Goal: Task Accomplishment & Management: Manage account settings

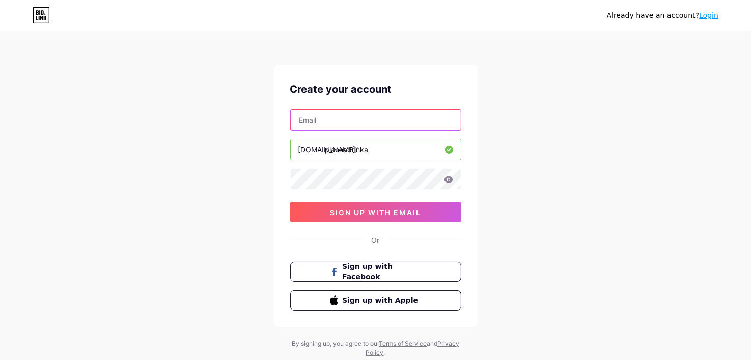
click at [363, 122] on input "text" at bounding box center [376, 120] width 170 height 20
type input "[EMAIL_ADDRESS][DOMAIN_NAME]"
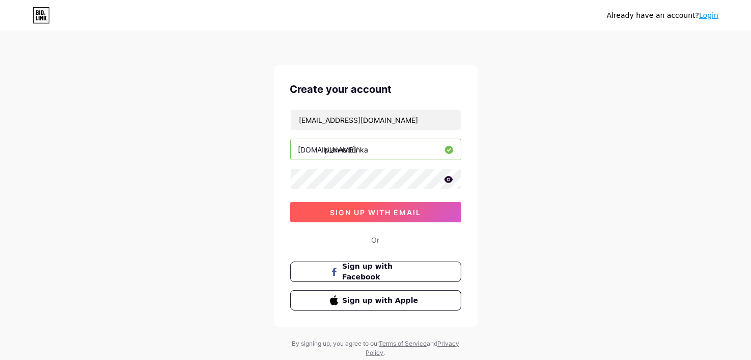
click at [410, 206] on button "sign up with email" at bounding box center [375, 212] width 171 height 20
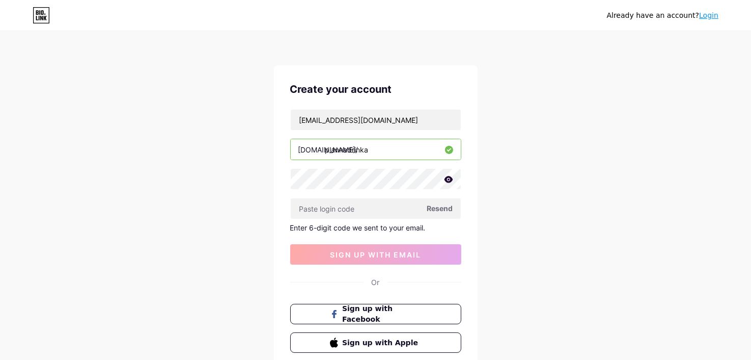
click at [449, 180] on icon at bounding box center [448, 179] width 9 height 7
click at [334, 207] on input "text" at bounding box center [376, 208] width 170 height 20
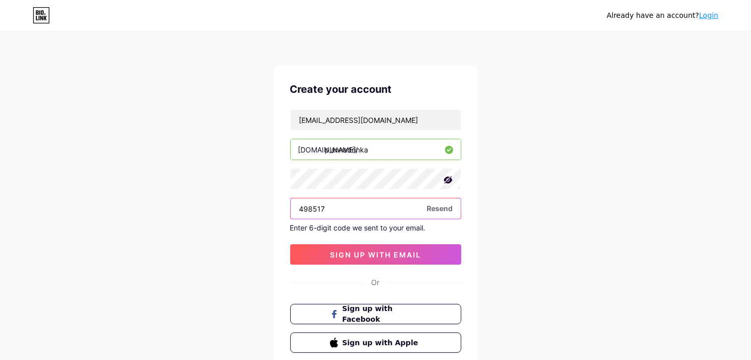
type input "498517"
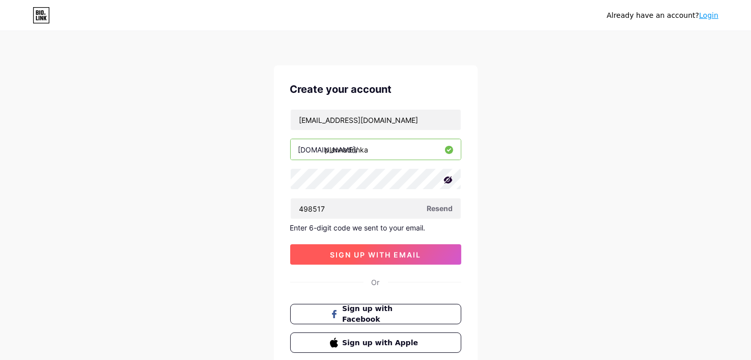
click at [336, 258] on button "sign up with email" at bounding box center [375, 254] width 171 height 20
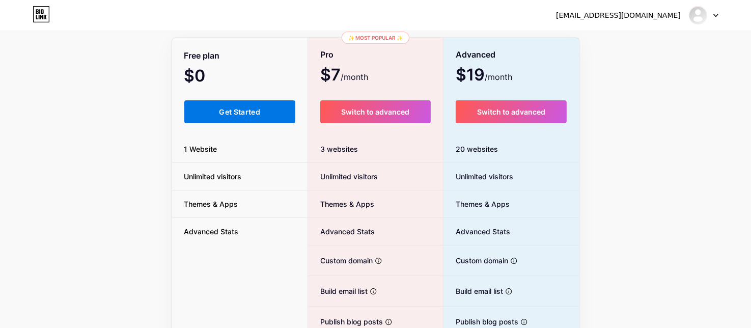
scroll to position [61, 0]
click at [252, 105] on button "Get Started" at bounding box center [240, 111] width 112 height 23
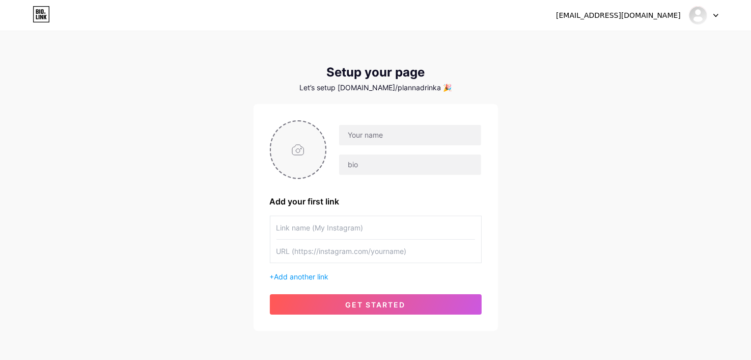
click at [293, 156] on input "file" at bounding box center [298, 149] width 55 height 57
type input "C:\fakepath\OIP.jpg"
click at [363, 134] on input "text" at bounding box center [410, 135] width 142 height 20
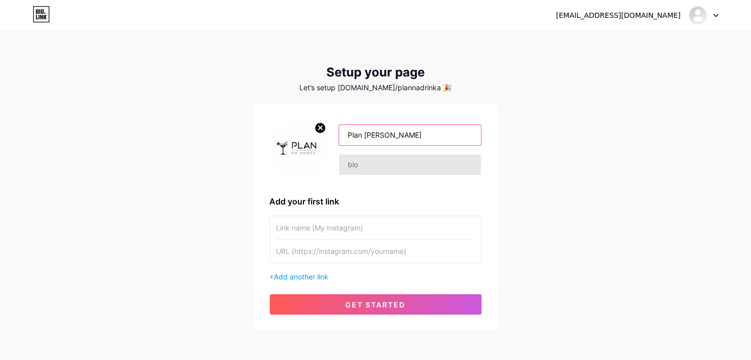
type input "Plan [PERSON_NAME]"
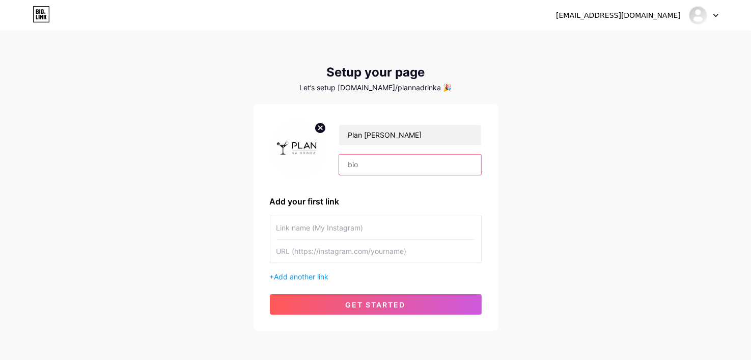
click at [369, 171] on input "text" at bounding box center [410, 164] width 142 height 20
click at [309, 236] on input "text" at bounding box center [376, 227] width 199 height 23
click at [284, 274] on span "Add another link" at bounding box center [302, 276] width 55 height 9
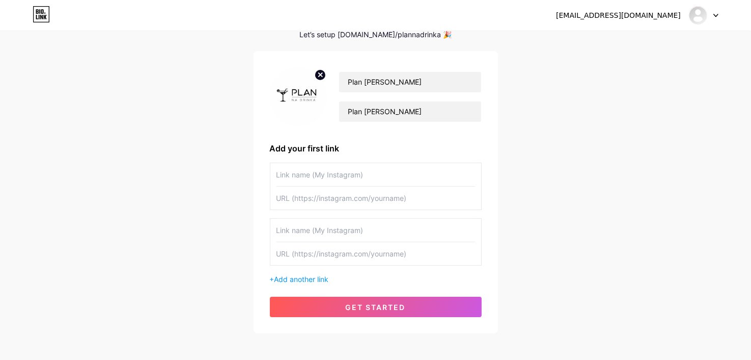
scroll to position [53, 0]
click at [308, 280] on span "Add another link" at bounding box center [302, 279] width 55 height 9
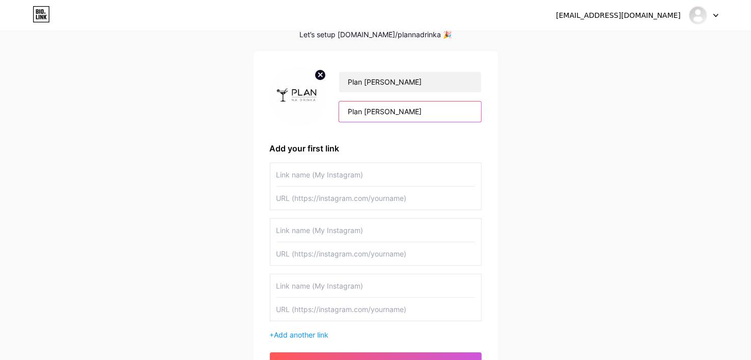
click at [413, 117] on input "Plan [PERSON_NAME]" at bounding box center [410, 111] width 142 height 20
click at [367, 110] on input "Plan [PERSON_NAME]" at bounding box center [410, 111] width 142 height 20
paste input "𝙿𝚕𝚊𝚗 [PERSON_NAME] - 𝚙𝚛𝚣𝚎𝚍 𝚍𝚛𝚒𝚗𝚔𝚒 𝚍𝚘 𝚜𝚎𝚛𝚌𝚊"
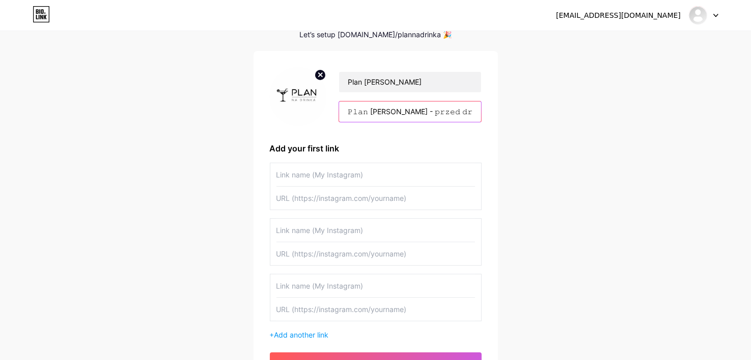
scroll to position [0, 27]
type input "𝙿𝚕𝚊𝚗 [PERSON_NAME] - 𝚙𝚛𝚣𝚎𝚍 𝚍𝚛𝚒𝚗𝚔𝚒 𝚍𝚘 𝚜𝚎𝚛𝚌𝚊"
click at [321, 174] on input "text" at bounding box center [376, 174] width 199 height 23
click at [307, 197] on input "text" at bounding box center [376, 197] width 199 height 23
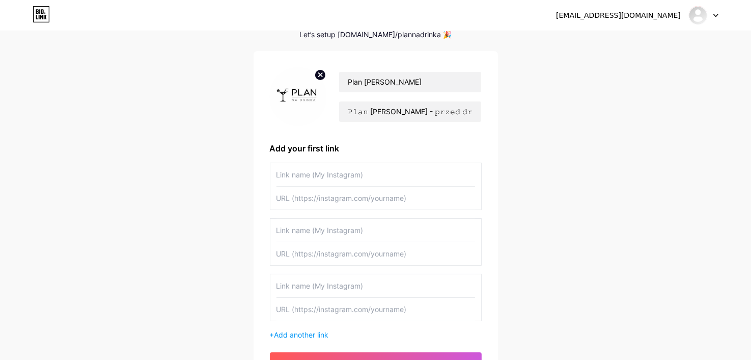
paste input "[DOMAIN_NAME]"
type input "[DOMAIN_NAME]"
paste input "[DOMAIN_NAME]"
type input "[DOMAIN_NAME]"
click at [316, 176] on input "text" at bounding box center [376, 174] width 199 height 23
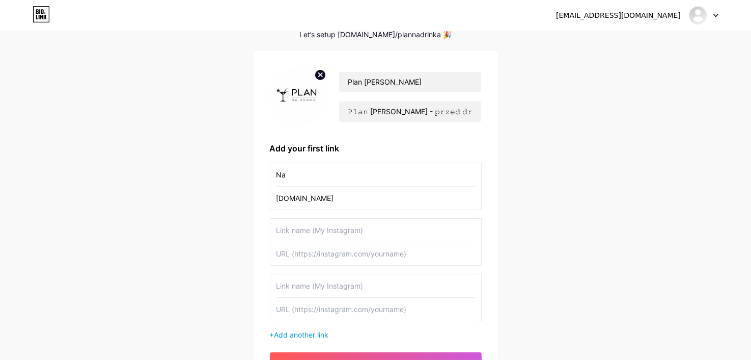
type input "N"
paste input "𝙽𝚊𝚜𝚣𝚊 𝚜𝚝𝚛𝚘𝚗𝚊"
type input "𝙽𝚊𝚜𝚣𝚊 𝚜𝚝𝚛𝚘𝚗𝚊"
click at [329, 234] on input "text" at bounding box center [376, 230] width 199 height 23
paste input "𝙸𝚗𝚜𝚝𝚊𝚐𝚛𝚊𝚖"
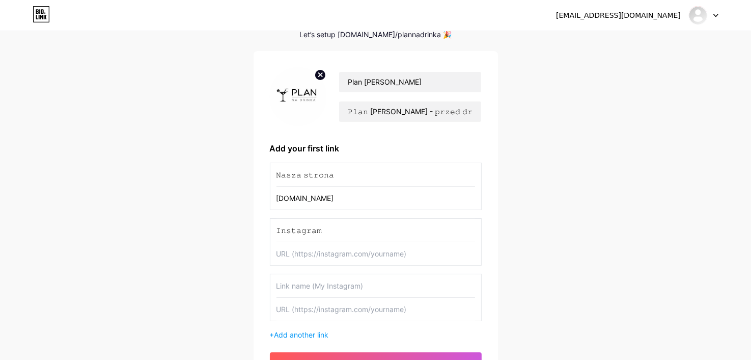
type input "𝙸𝚗𝚜𝚝𝚊𝚐𝚛𝚊𝚖"
paste input "𝙵𝚊𝚌𝚎𝚋𝚘𝚘𝚔"
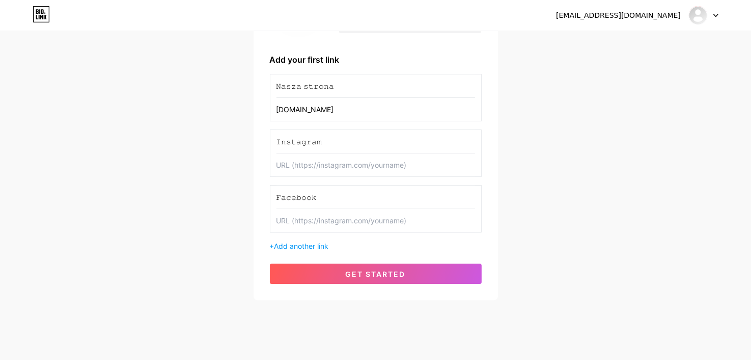
scroll to position [154, 0]
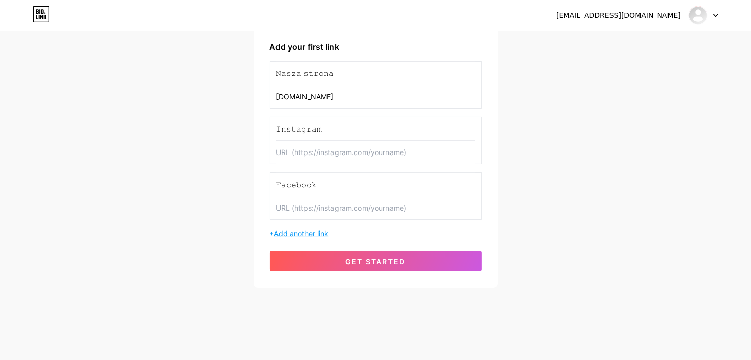
type input "𝙵𝚊𝚌𝚎𝚋𝚘𝚘𝚔"
click at [316, 231] on span "Add another link" at bounding box center [302, 233] width 55 height 9
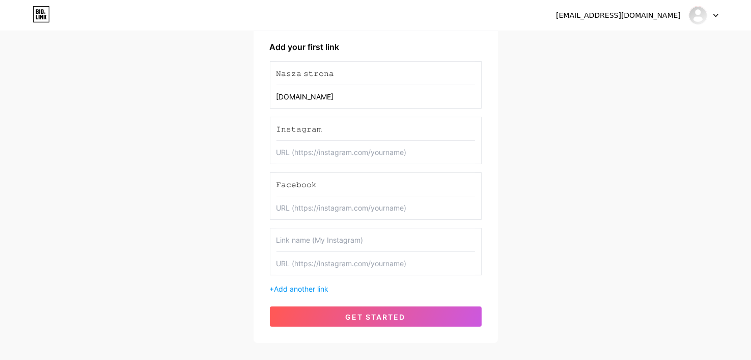
click at [315, 233] on input "text" at bounding box center [376, 239] width 199 height 23
paste input "𝙾𝚏𝚎𝚛𝚝𝚊"
type input "𝙾"
paste input "𝙽𝚊𝚜𝚣𝚎 𝚛𝚎𝚊𝚕𝚒𝚣𝚊𝚌𝚓𝚎"
type input "𝙽𝚊𝚜𝚣𝚎 𝚛𝚎𝚊𝚕𝚒𝚣𝚊𝚌𝚓𝚎"
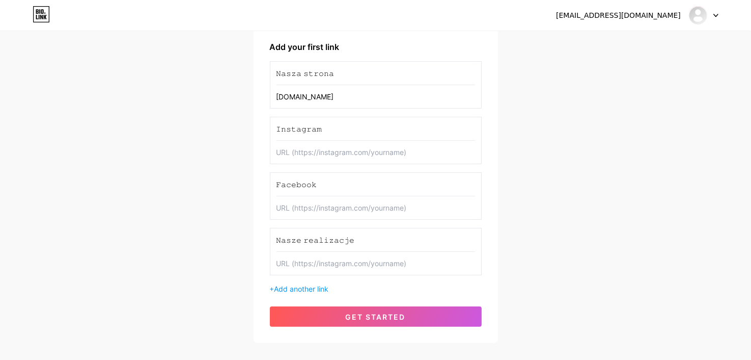
click at [327, 205] on input "text" at bounding box center [376, 207] width 199 height 23
paste input "[URL][DOMAIN_NAME]"
type input "[URL][DOMAIN_NAME]"
click at [350, 156] on input "text" at bounding box center [376, 152] width 199 height 23
paste input "[URL][DOMAIN_NAME]"
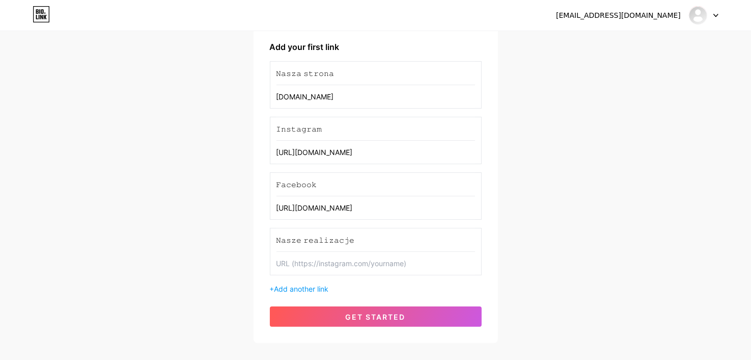
click at [428, 153] on input "[URL][DOMAIN_NAME]" at bounding box center [376, 152] width 199 height 23
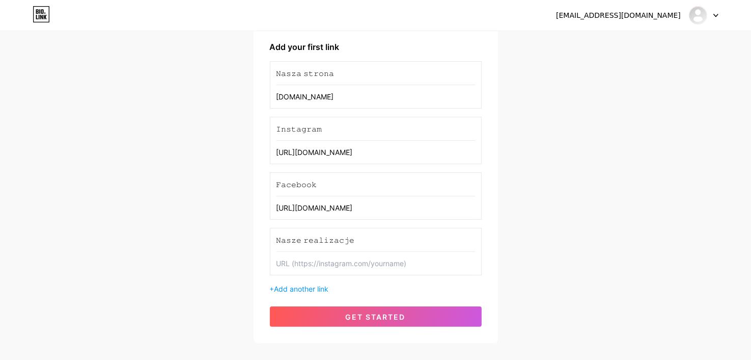
type input "[URL][DOMAIN_NAME]"
click at [335, 261] on input "text" at bounding box center [376, 263] width 199 height 23
paste input "[URL][DOMAIN_NAME]"
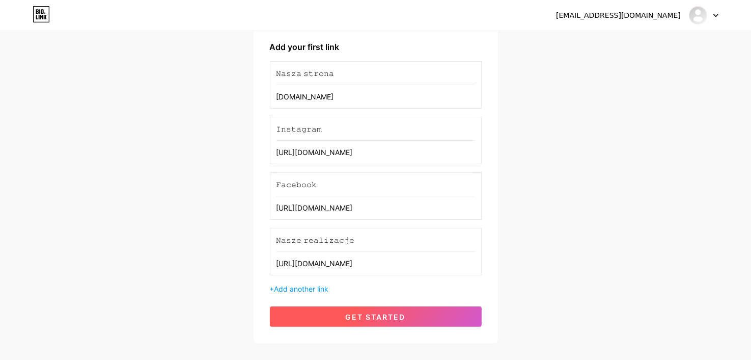
type input "[URL][DOMAIN_NAME]"
click at [330, 317] on button "get started" at bounding box center [376, 316] width 212 height 20
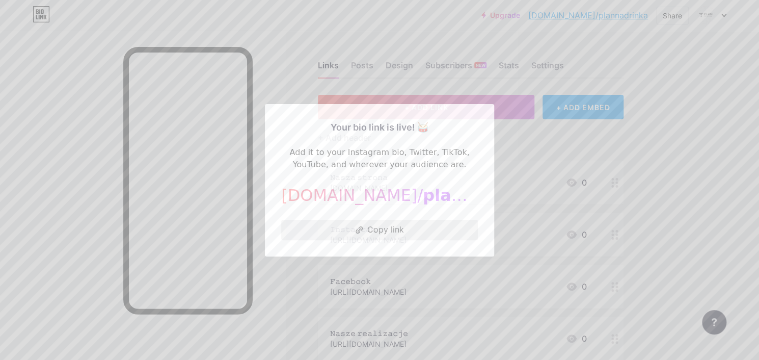
click at [389, 227] on button "Copy link" at bounding box center [379, 230] width 197 height 20
click at [422, 234] on button "Copy link" at bounding box center [379, 230] width 197 height 20
click at [516, 200] on div at bounding box center [379, 180] width 759 height 360
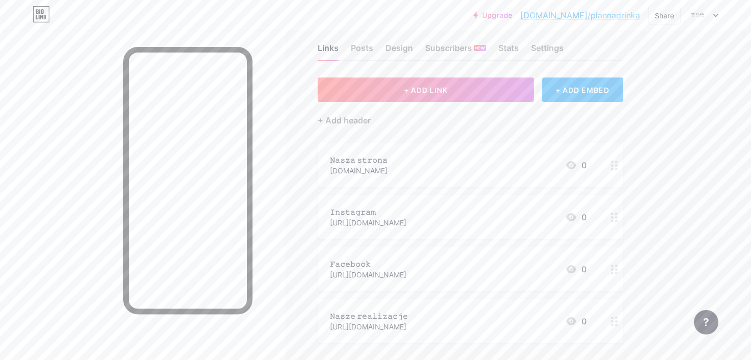
scroll to position [14, 0]
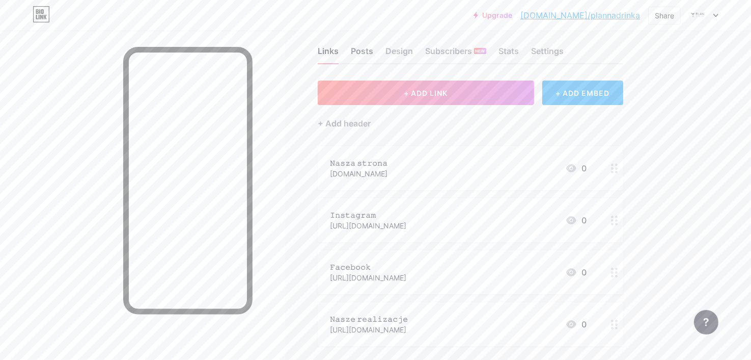
click at [366, 47] on div "Posts" at bounding box center [362, 54] width 22 height 18
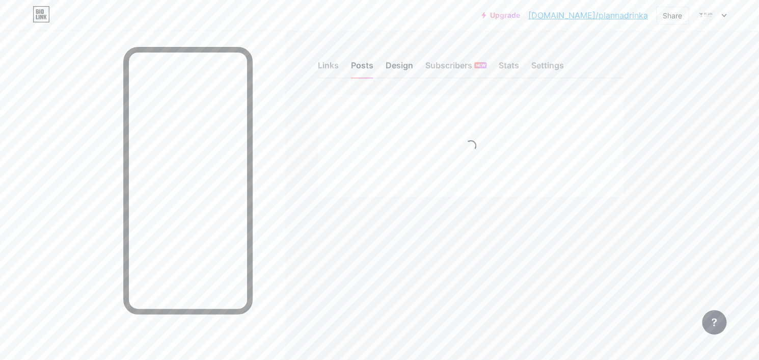
click at [396, 52] on div "Links Posts Design Subscribers NEW Stats Settings" at bounding box center [471, 61] width 306 height 36
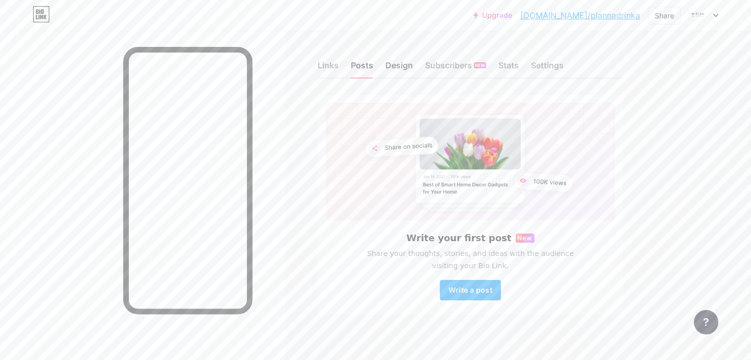
click at [395, 67] on div "Design" at bounding box center [400, 68] width 28 height 18
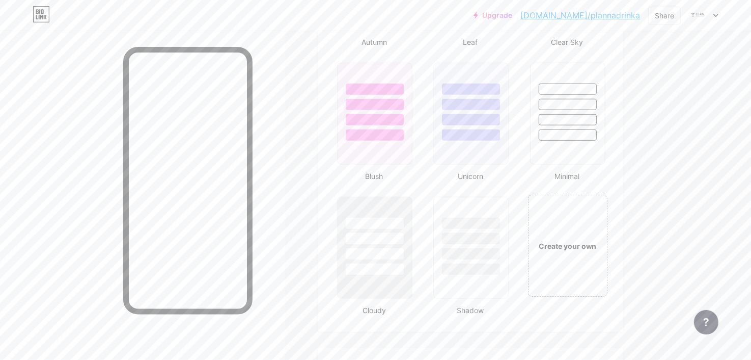
scroll to position [1109, 0]
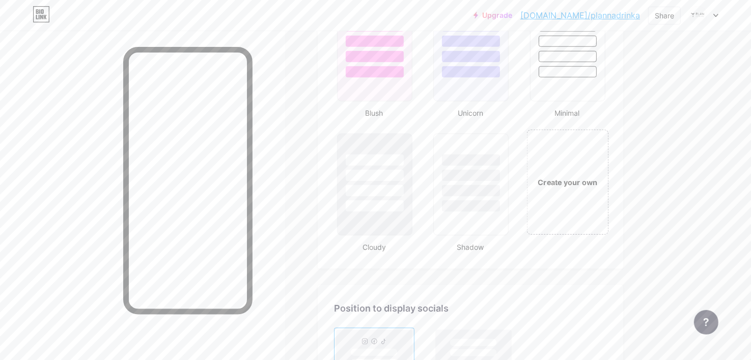
click at [534, 195] on div "Create your own" at bounding box center [568, 181] width 82 height 105
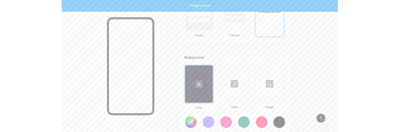
scroll to position [1349, 0]
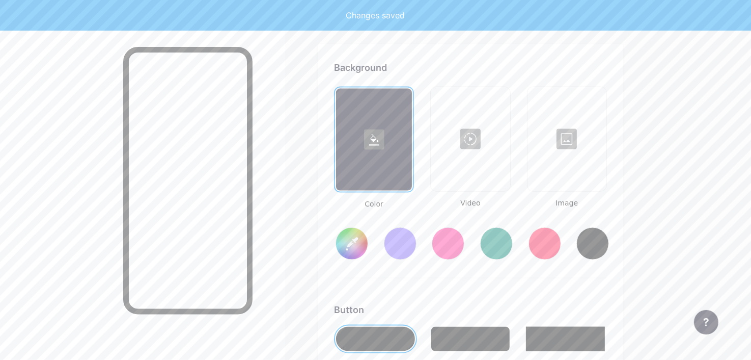
type input "#ffffff"
type input "#000000"
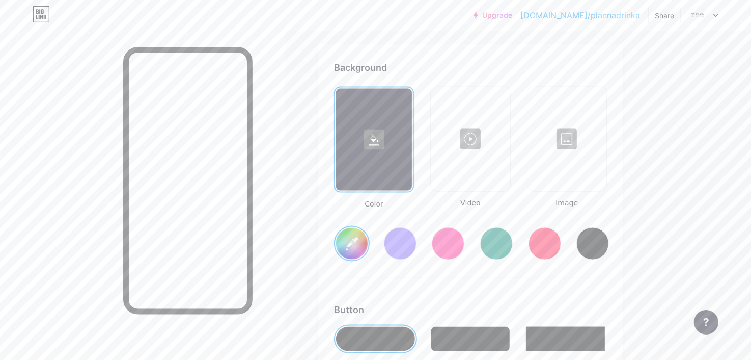
click at [410, 167] on div at bounding box center [374, 140] width 76 height 102
click at [354, 242] on input "#ffffff" at bounding box center [352, 244] width 32 height 32
click at [364, 253] on input "#ffffff" at bounding box center [352, 244] width 32 height 32
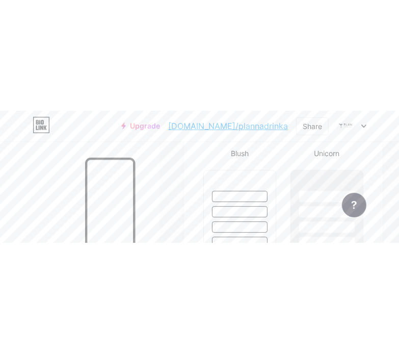
scroll to position [1617, 0]
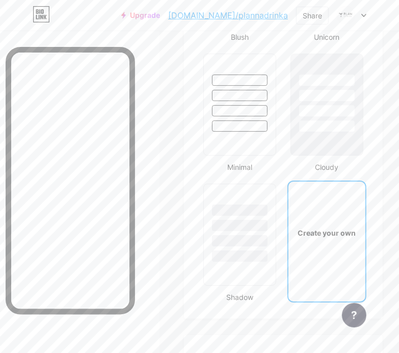
click at [320, 237] on div "Create your own" at bounding box center [326, 232] width 77 height 102
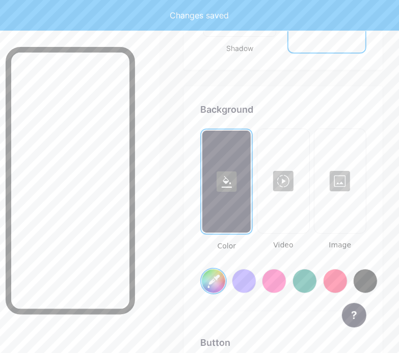
scroll to position [1905, 0]
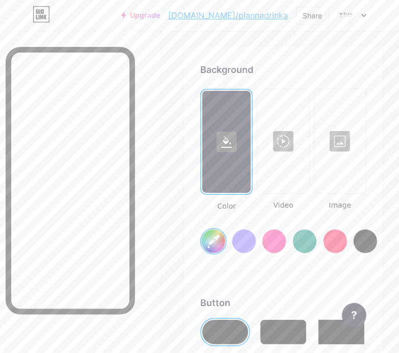
click at [215, 239] on input "#ffffff" at bounding box center [213, 240] width 23 height 23
click at [225, 330] on div at bounding box center [225, 331] width 46 height 24
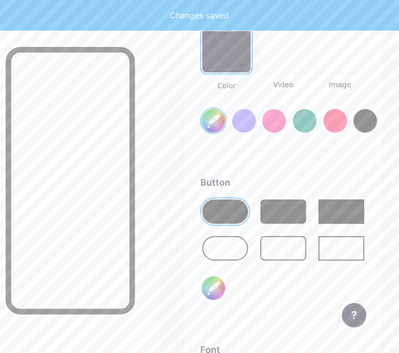
scroll to position [2026, 0]
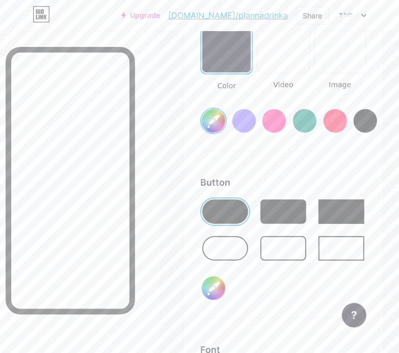
click at [234, 62] on div at bounding box center [226, 21] width 48 height 102
click at [214, 276] on input "#000000" at bounding box center [213, 287] width 23 height 23
type input "#c3a68d"
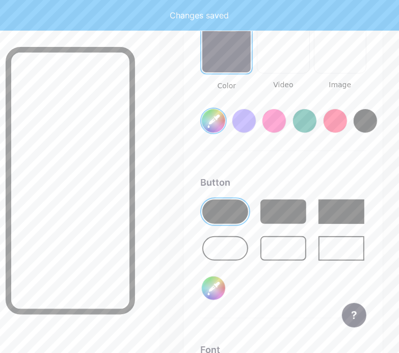
type input "#c3a68d"
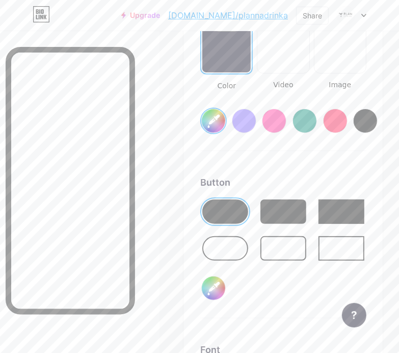
type input "#c3a68d"
click at [335, 55] on div at bounding box center [339, 21] width 49 height 102
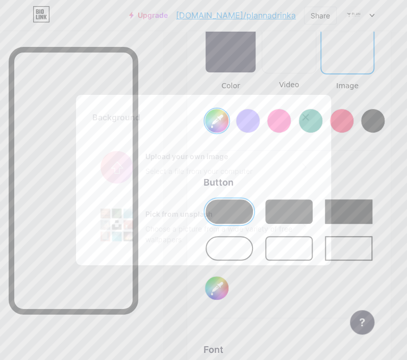
click at [301, 116] on icon at bounding box center [305, 117] width 8 height 8
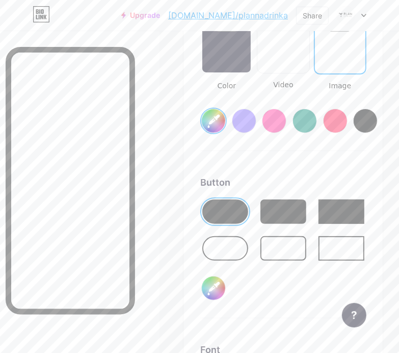
click at [232, 58] on div at bounding box center [226, 21] width 48 height 102
click at [383, 114] on div "Background Color Video Image #c3a68d Button #c3a68d Font Inter Poppins EB Garam…" at bounding box center [283, 226] width 199 height 601
click at [377, 114] on div at bounding box center [365, 121] width 24 height 24
type input "#000000"
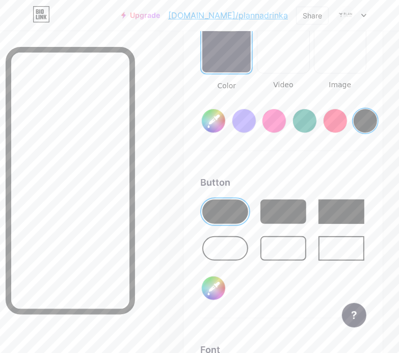
click at [231, 249] on div at bounding box center [225, 248] width 46 height 24
click at [236, 215] on div at bounding box center [225, 211] width 46 height 24
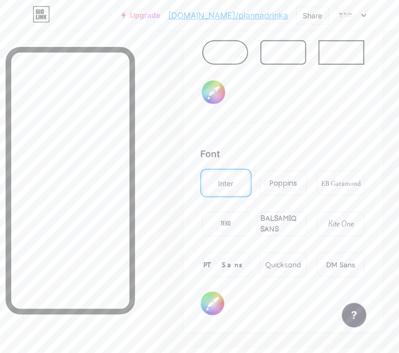
scroll to position [2223, 0]
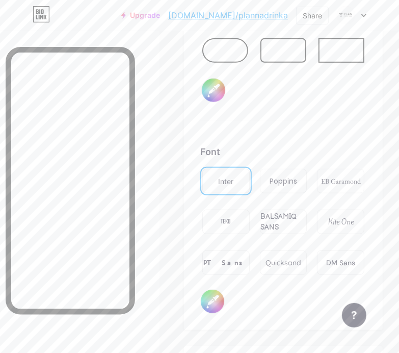
click at [276, 182] on div "Poppins" at bounding box center [283, 181] width 47 height 24
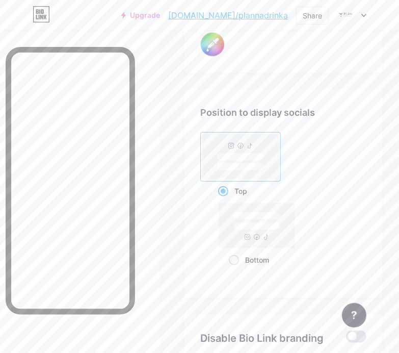
scroll to position [2481, 0]
click at [256, 238] on rect at bounding box center [257, 224] width 76 height 45
click at [235, 268] on input "Bottom" at bounding box center [232, 271] width 7 height 7
radio input "true"
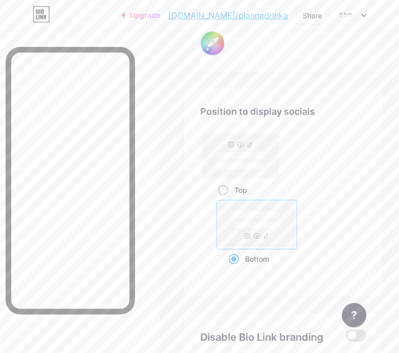
click at [220, 152] on rect at bounding box center [240, 156] width 47 height 8
click at [220, 199] on input "Top" at bounding box center [221, 202] width 7 height 7
radio input "true"
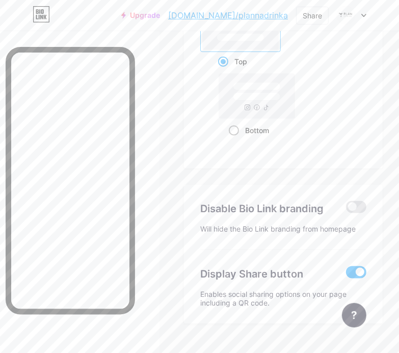
scroll to position [2625, 0]
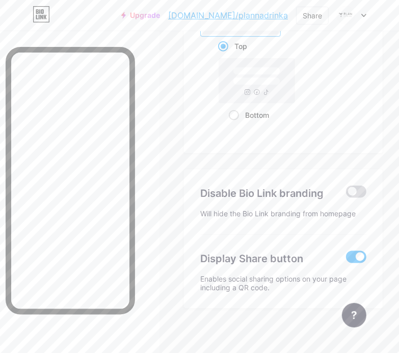
click at [358, 185] on span at bounding box center [356, 191] width 20 height 12
click at [346, 194] on input "checkbox" at bounding box center [346, 194] width 0 height 0
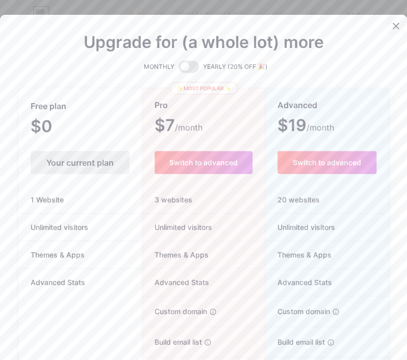
click at [386, 32] on div at bounding box center [395, 26] width 18 height 18
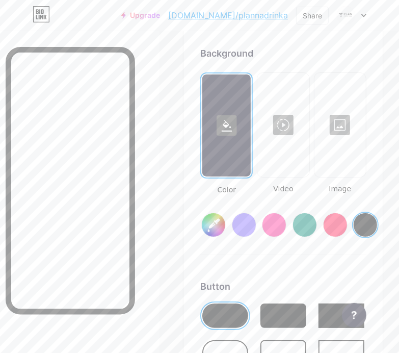
scroll to position [1926, 0]
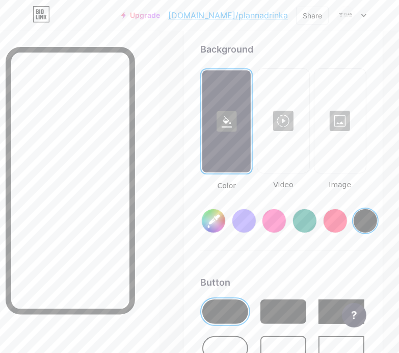
click at [336, 155] on div at bounding box center [339, 121] width 49 height 102
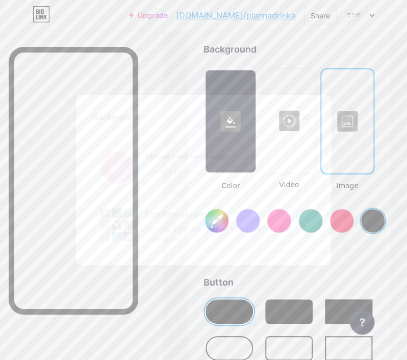
click at [228, 176] on input "file" at bounding box center [203, 167] width 222 height 57
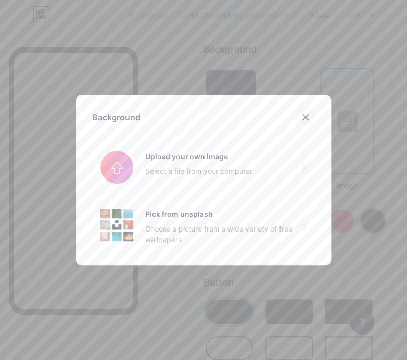
click at [303, 116] on icon at bounding box center [306, 118] width 6 height 6
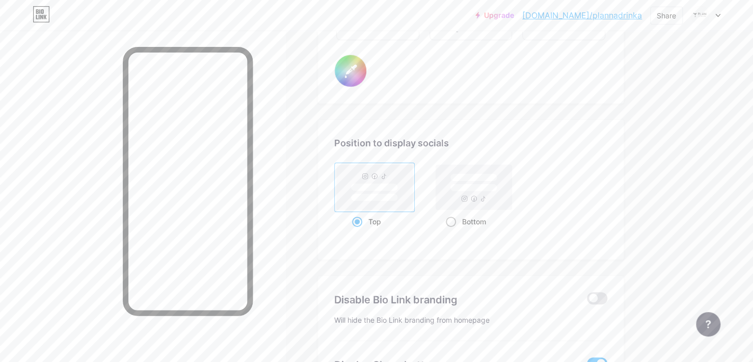
click at [473, 206] on rect at bounding box center [474, 187] width 80 height 49
click at [452, 231] on input "Bottom" at bounding box center [449, 234] width 7 height 7
radio input "true"
click at [389, 221] on div "Top" at bounding box center [374, 221] width 45 height 19
click at [359, 231] on input "Top" at bounding box center [355, 234] width 7 height 7
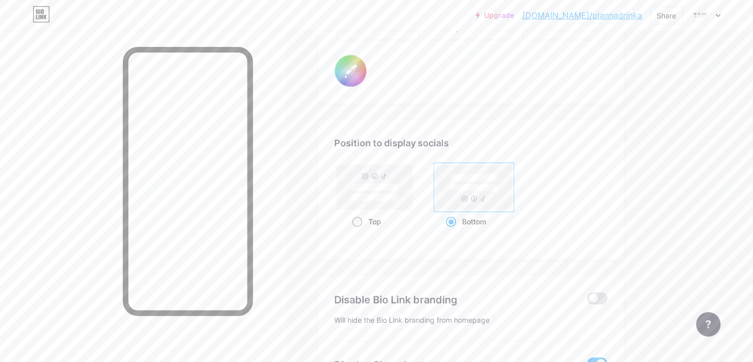
radio input "true"
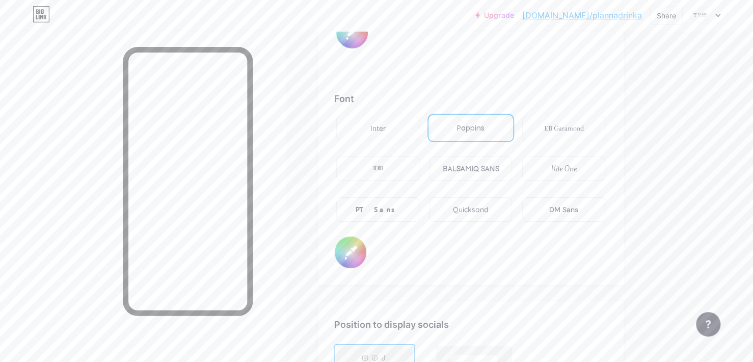
scroll to position [1736, 0]
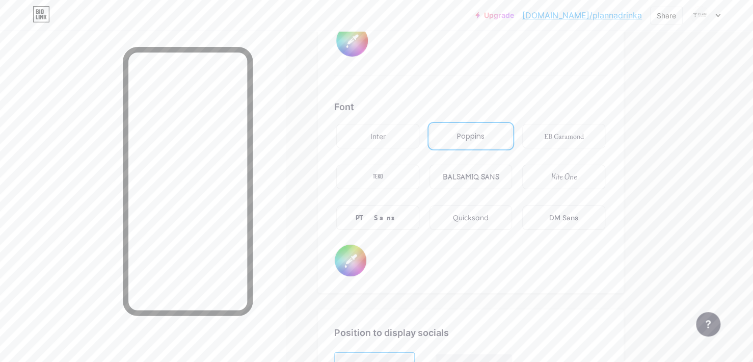
click at [414, 217] on div "PT Sans" at bounding box center [377, 217] width 83 height 24
click at [416, 181] on div "TEKO" at bounding box center [377, 177] width 83 height 24
click at [472, 172] on div "BALSAMIQ SANS" at bounding box center [470, 177] width 57 height 11
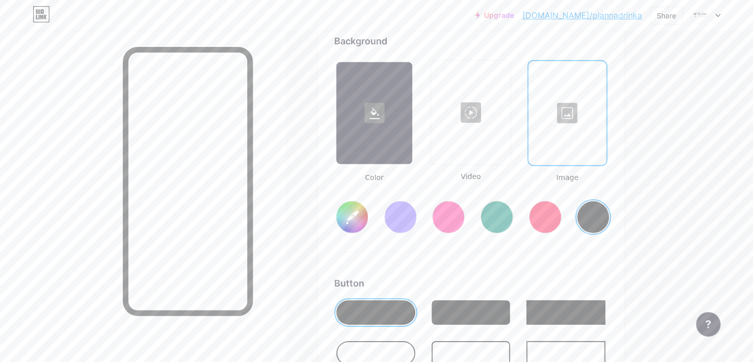
scroll to position [1375, 0]
click at [398, 144] on div at bounding box center [374, 113] width 76 height 102
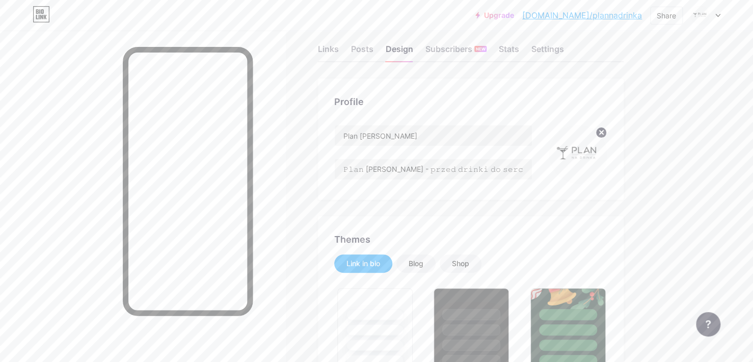
scroll to position [0, 0]
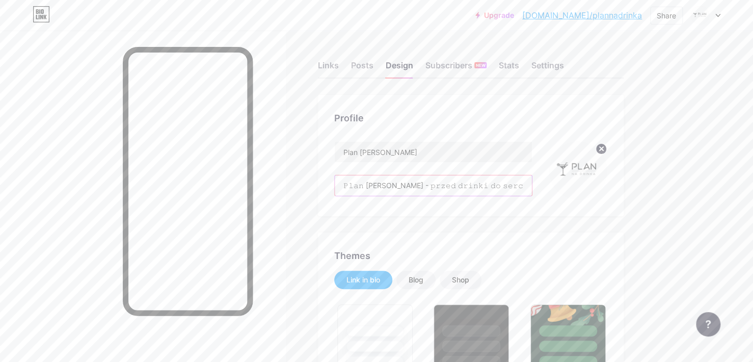
click at [422, 185] on input "𝙿𝚕𝚊𝚗 [PERSON_NAME] - 𝚙𝚛𝚣𝚎𝚍 𝚍𝚛𝚒𝚗𝚔𝚒 𝚍𝚘 𝚜𝚎𝚛𝚌𝚊" at bounding box center [433, 185] width 197 height 20
click at [418, 184] on input "𝙿𝚕𝚊𝚗 [PERSON_NAME] - 𝚙𝚛𝚣𝚎𝚍 𝚍𝚛𝚒𝚗𝚔𝚒 𝚍𝚘 𝚜𝚎𝚛𝚌𝚊" at bounding box center [433, 185] width 197 height 20
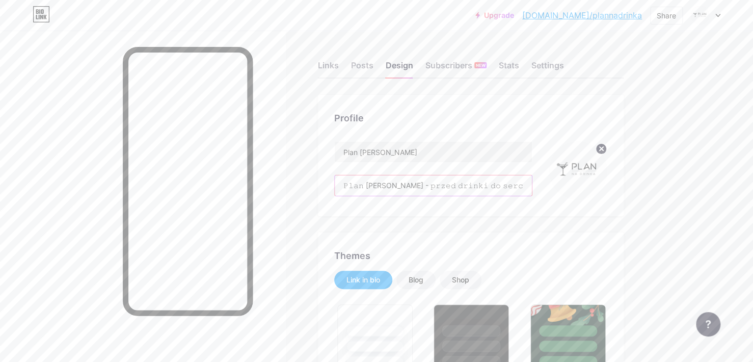
click at [432, 186] on input "𝙿𝚕𝚊𝚗 [PERSON_NAME] - 𝚙𝚛𝚣𝚎𝚍 𝚍𝚛𝚒𝚗𝚔𝚒 𝚍𝚘 𝚜𝚎𝚛𝚌𝚊" at bounding box center [433, 185] width 197 height 20
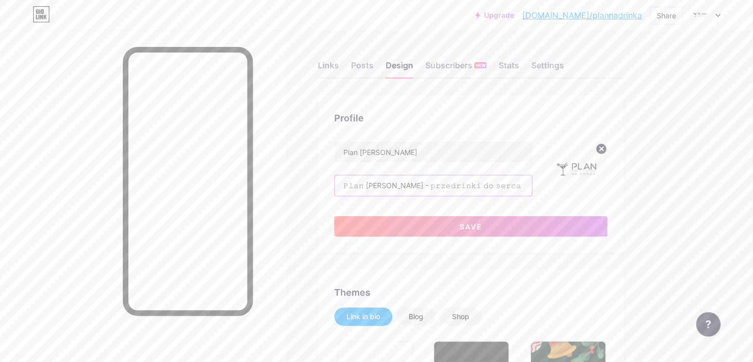
paste input "text"
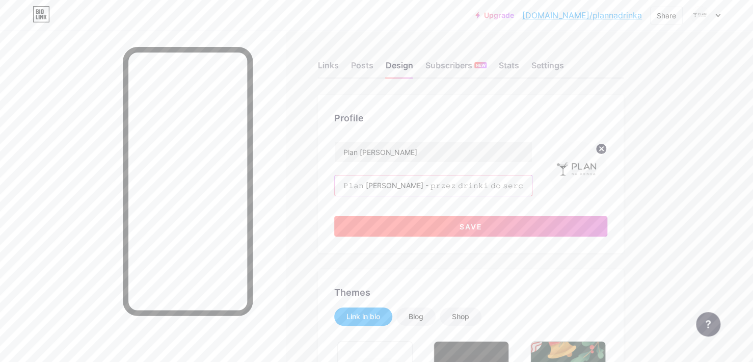
type input "𝙿𝚕𝚊𝚗 [PERSON_NAME] - 𝚙𝚛𝚣𝚎𝚣 𝚍𝚛𝚒𝚗𝚔𝚒 𝚍𝚘 𝚜𝚎𝚛𝚌𝚊"
click at [402, 224] on button "Save" at bounding box center [470, 226] width 273 height 20
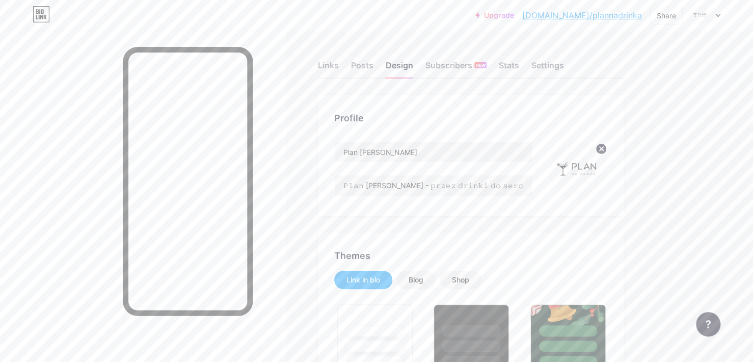
click at [579, 171] on img at bounding box center [578, 170] width 59 height 59
click at [428, 285] on div "Blog" at bounding box center [415, 280] width 39 height 18
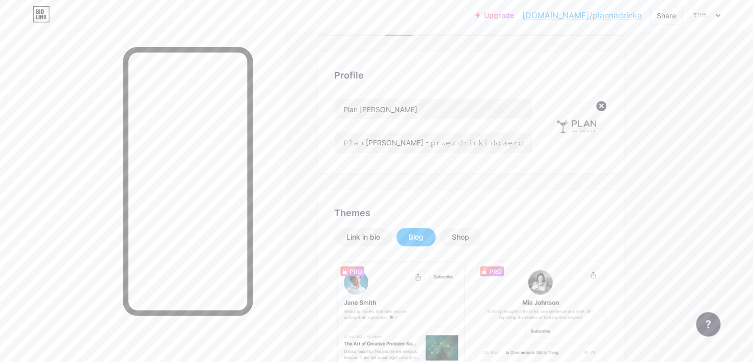
scroll to position [26, 0]
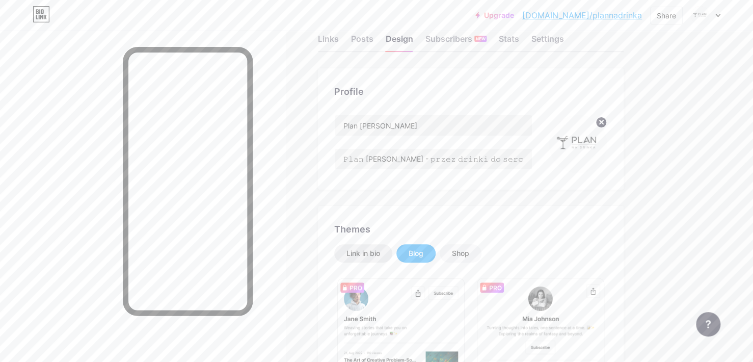
click at [379, 249] on div "Link in bio" at bounding box center [363, 253] width 34 height 10
